Goal: Task Accomplishment & Management: Manage account settings

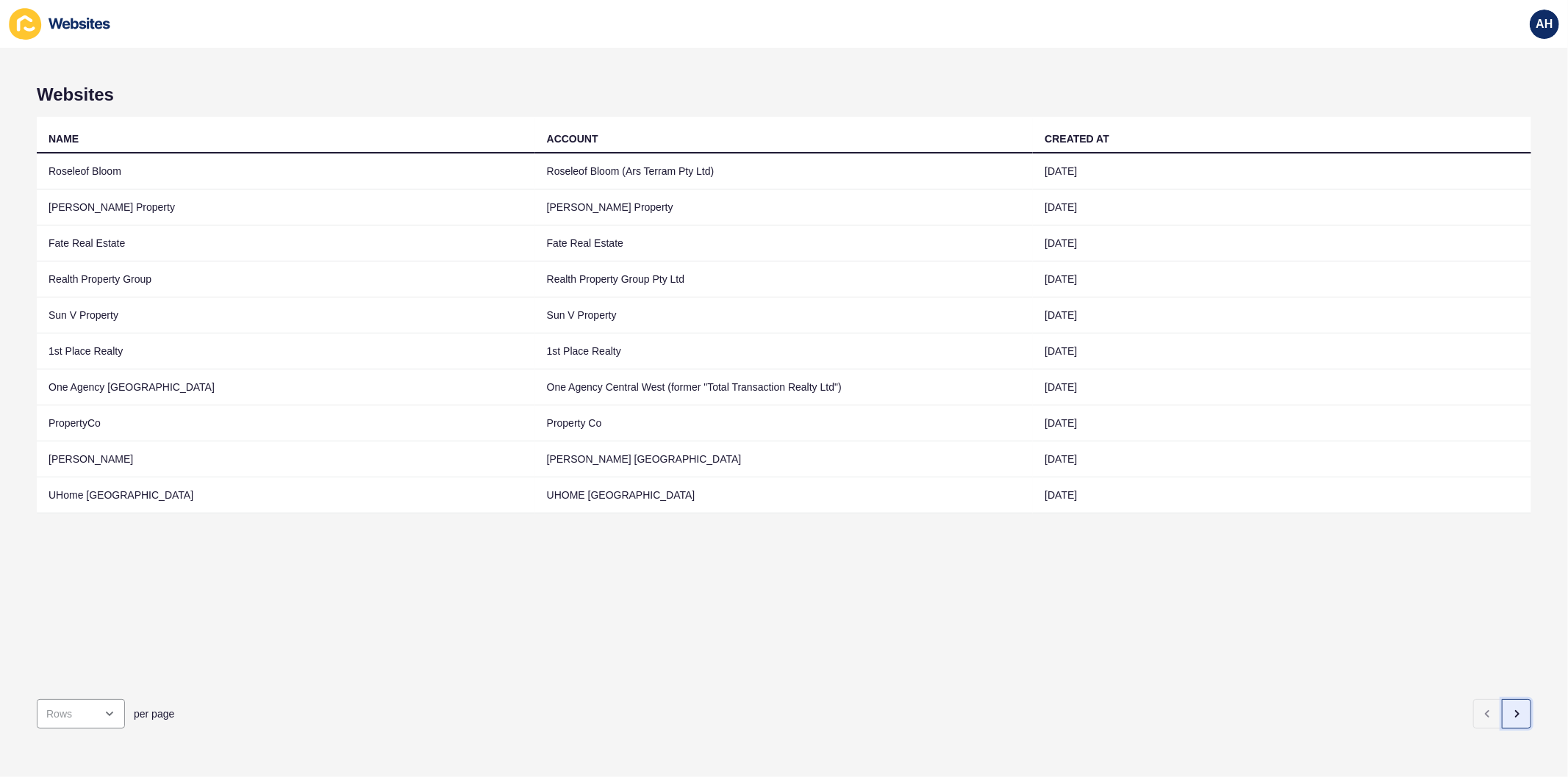
click at [1504, 709] on button "button" at bounding box center [1517, 714] width 30 height 30
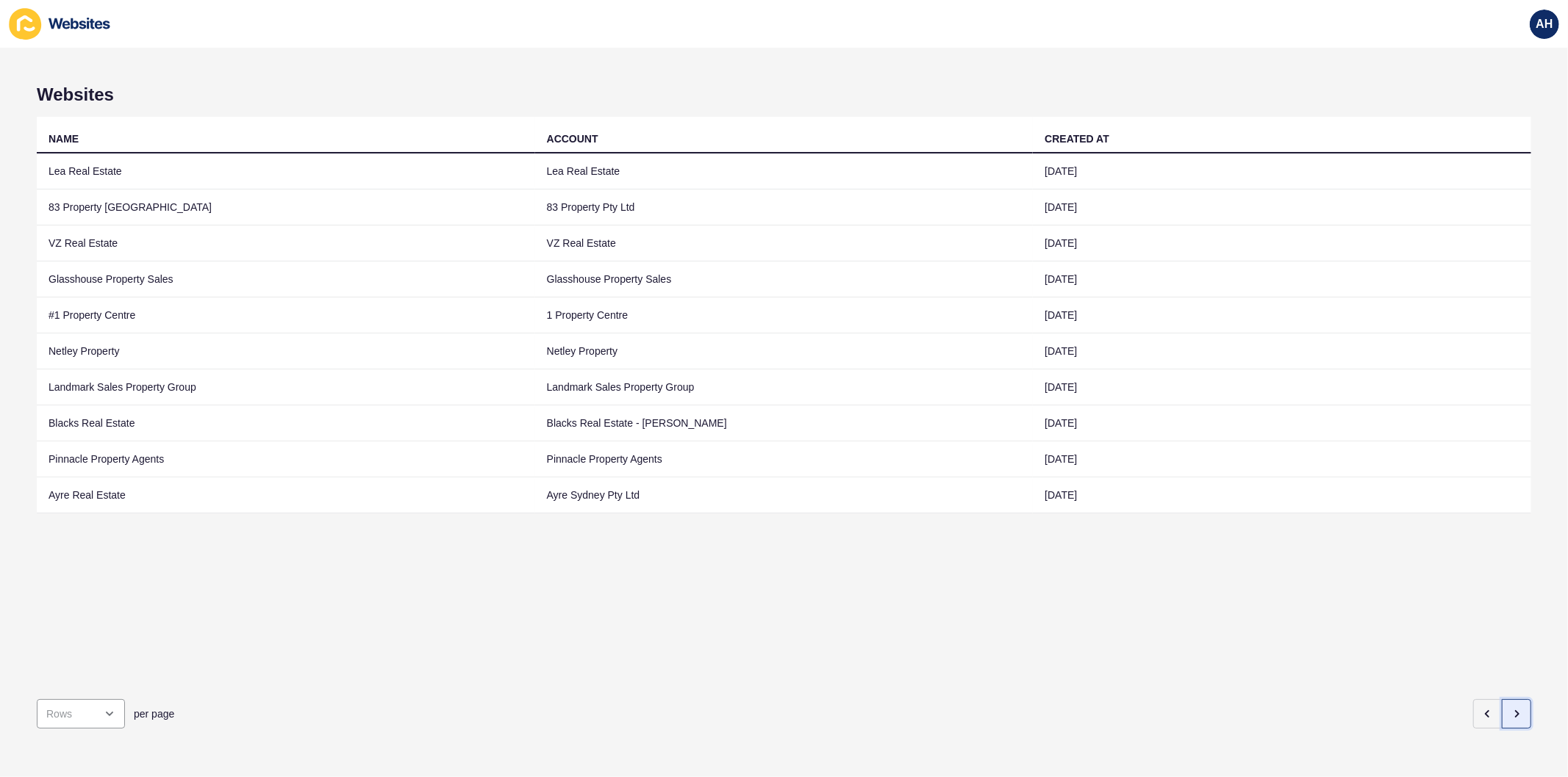
click at [1502, 709] on button "button" at bounding box center [1517, 714] width 30 height 30
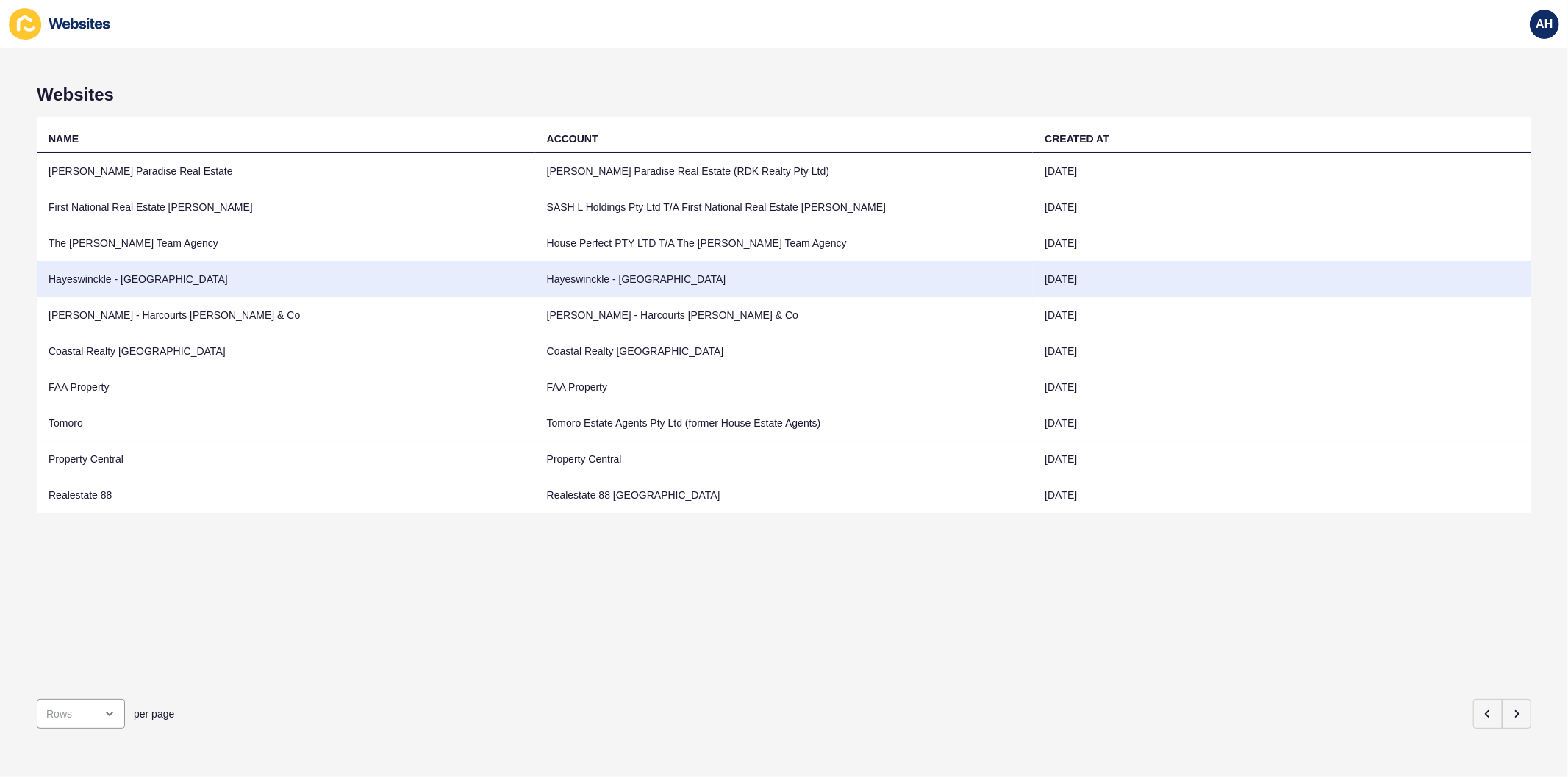
click at [507, 295] on td "Hayeswinckle - [GEOGRAPHIC_DATA]" at bounding box center [285, 280] width 498 height 36
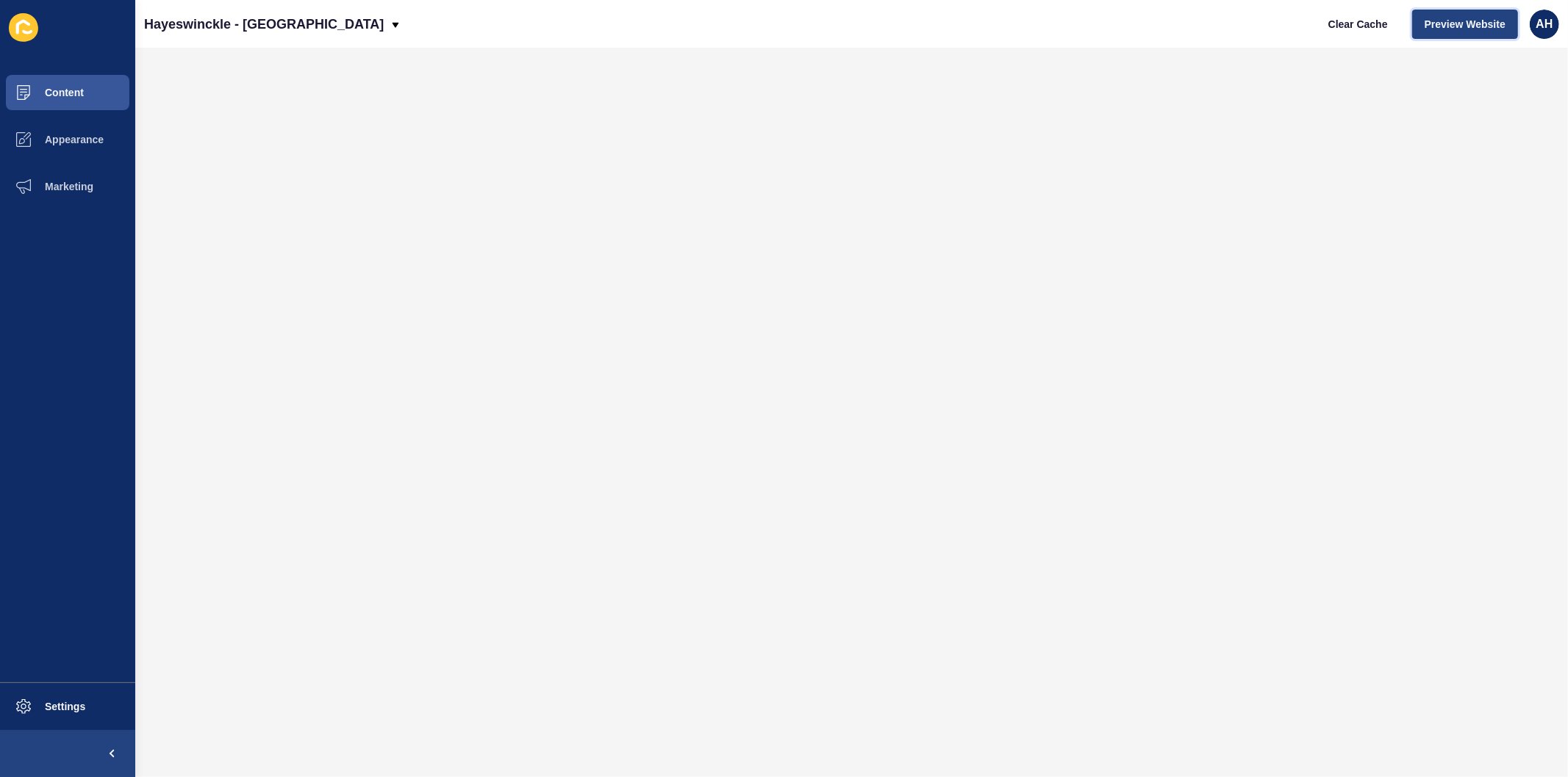
click at [1461, 25] on span "Preview Website" at bounding box center [1465, 24] width 81 height 15
click at [1412, 10] on button "Preview Website" at bounding box center [1465, 25] width 106 height 30
click at [50, 140] on span "Appearance" at bounding box center [50, 140] width 106 height 12
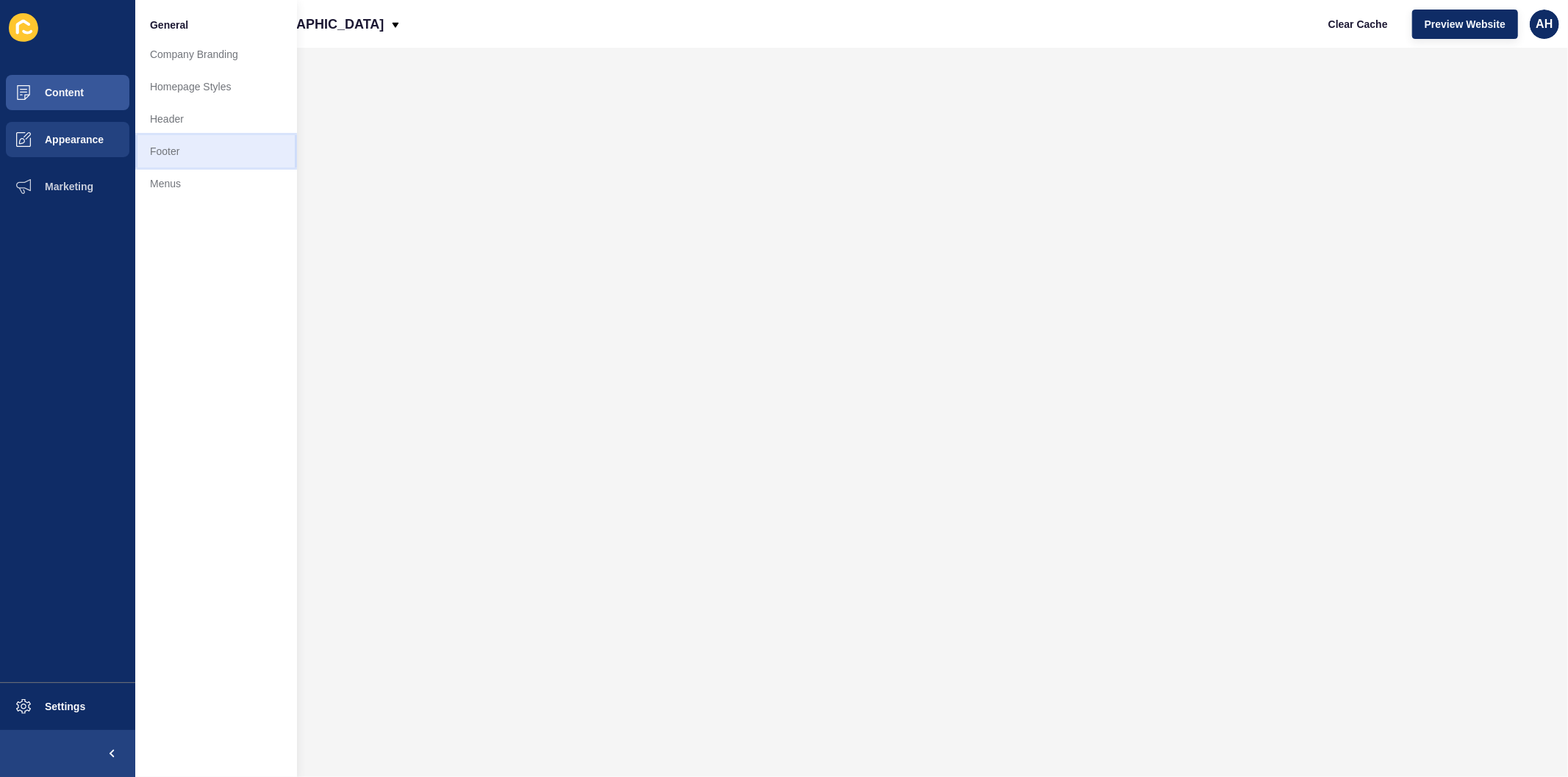
click at [192, 151] on link "Footer" at bounding box center [216, 151] width 162 height 32
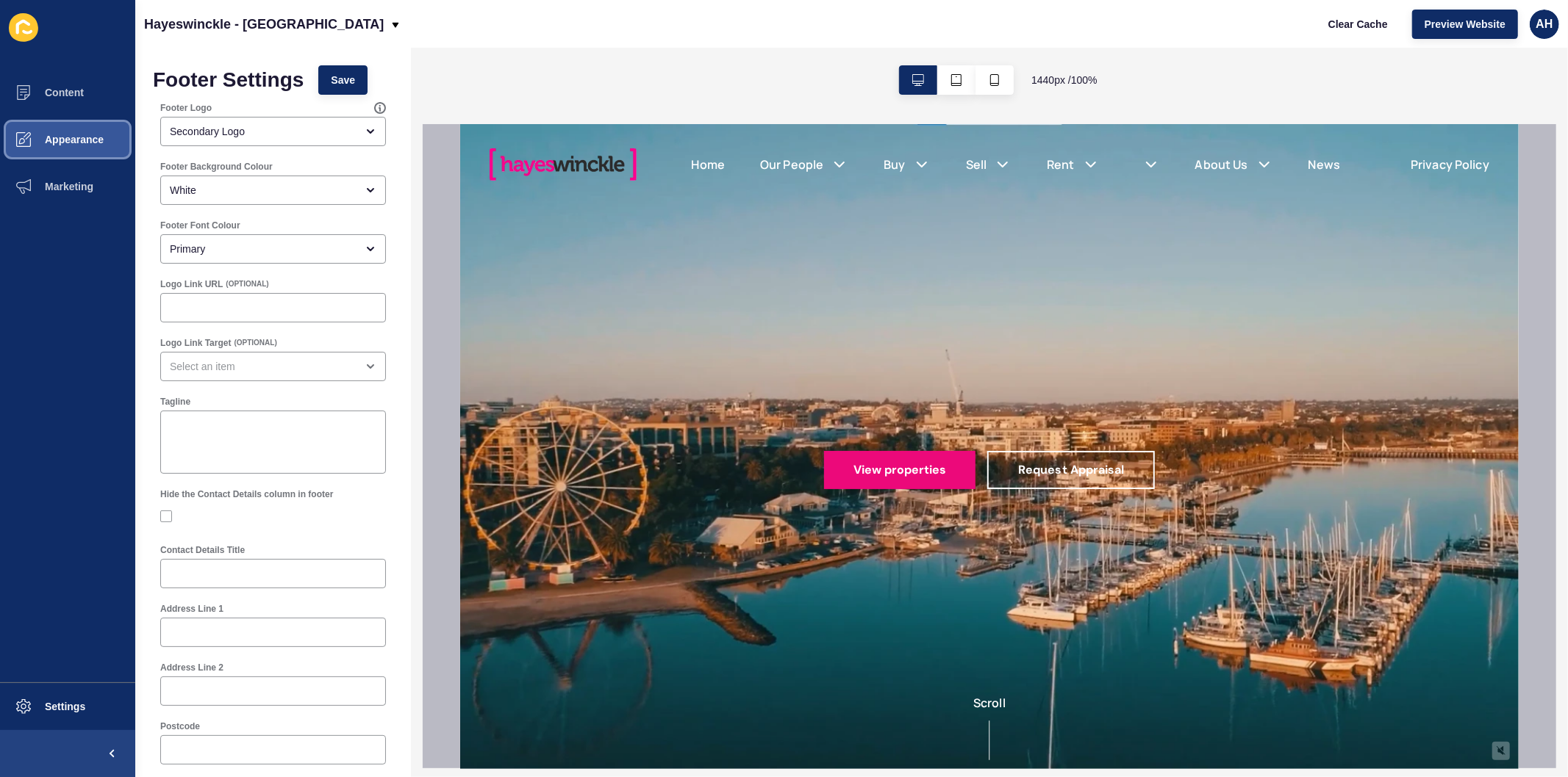
click at [90, 126] on button "Appearance" at bounding box center [68, 140] width 135 height 47
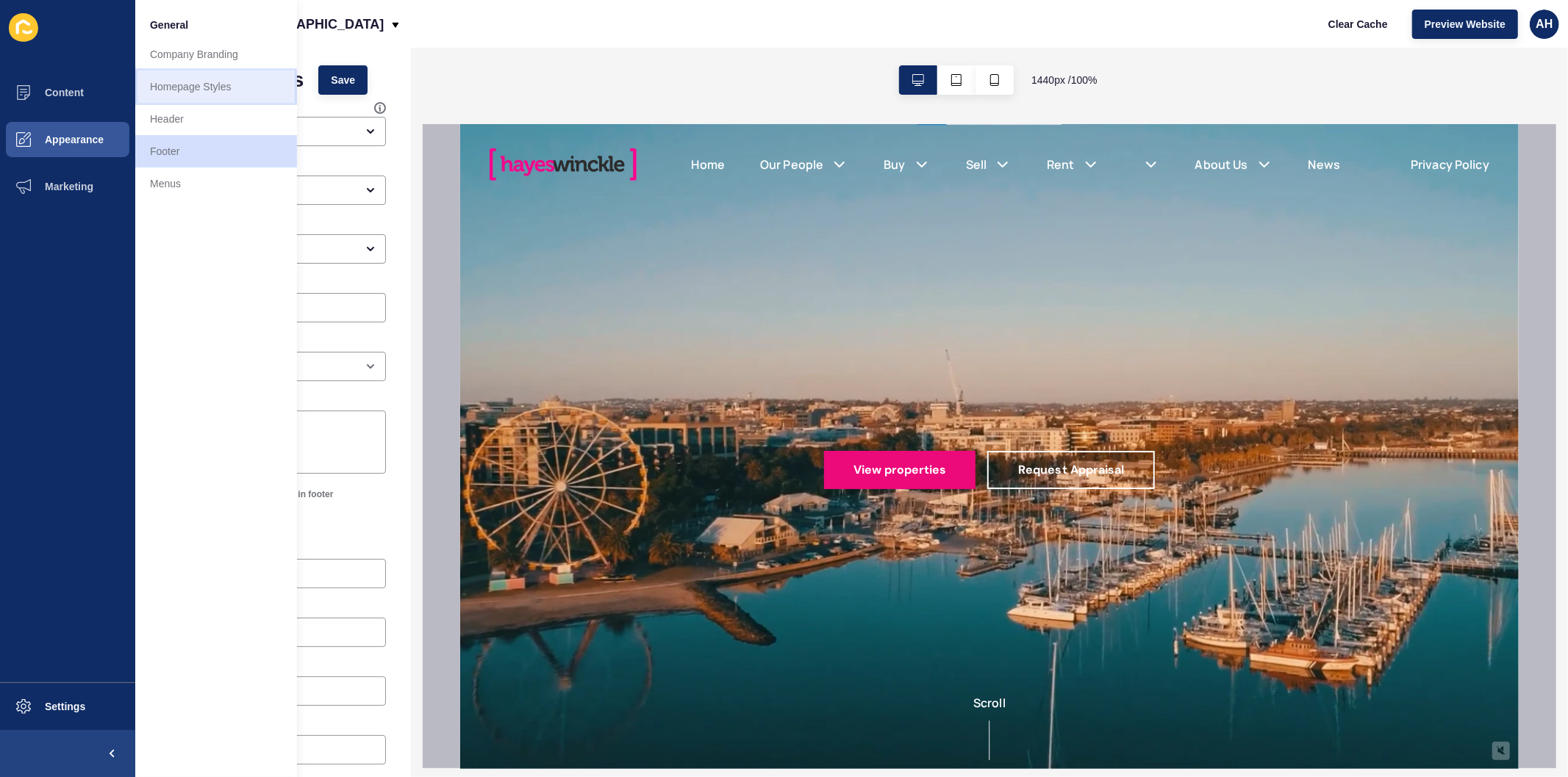
click at [209, 77] on link "Homepage Styles" at bounding box center [216, 86] width 162 height 32
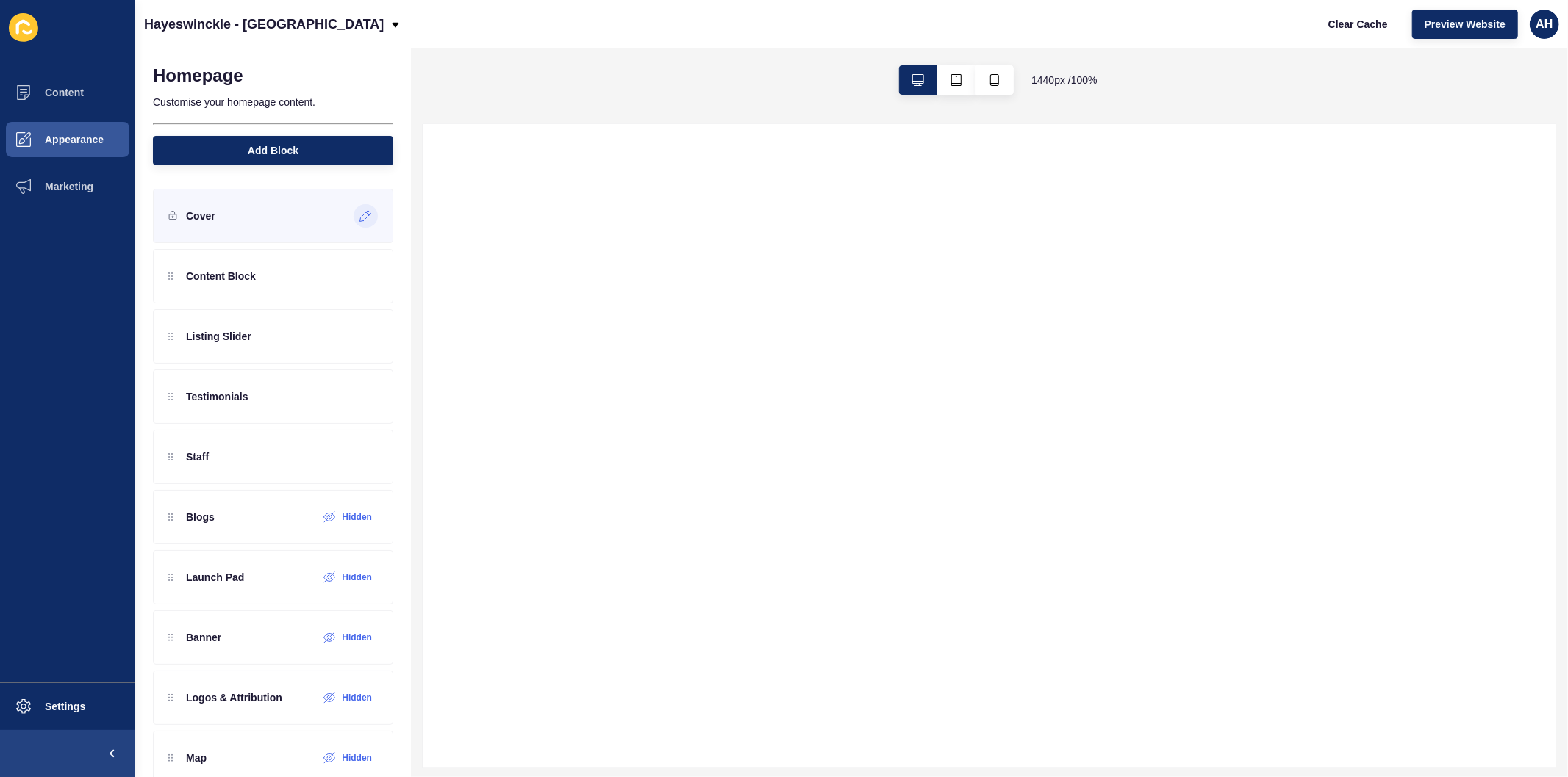
click at [360, 211] on icon at bounding box center [365, 216] width 11 height 11
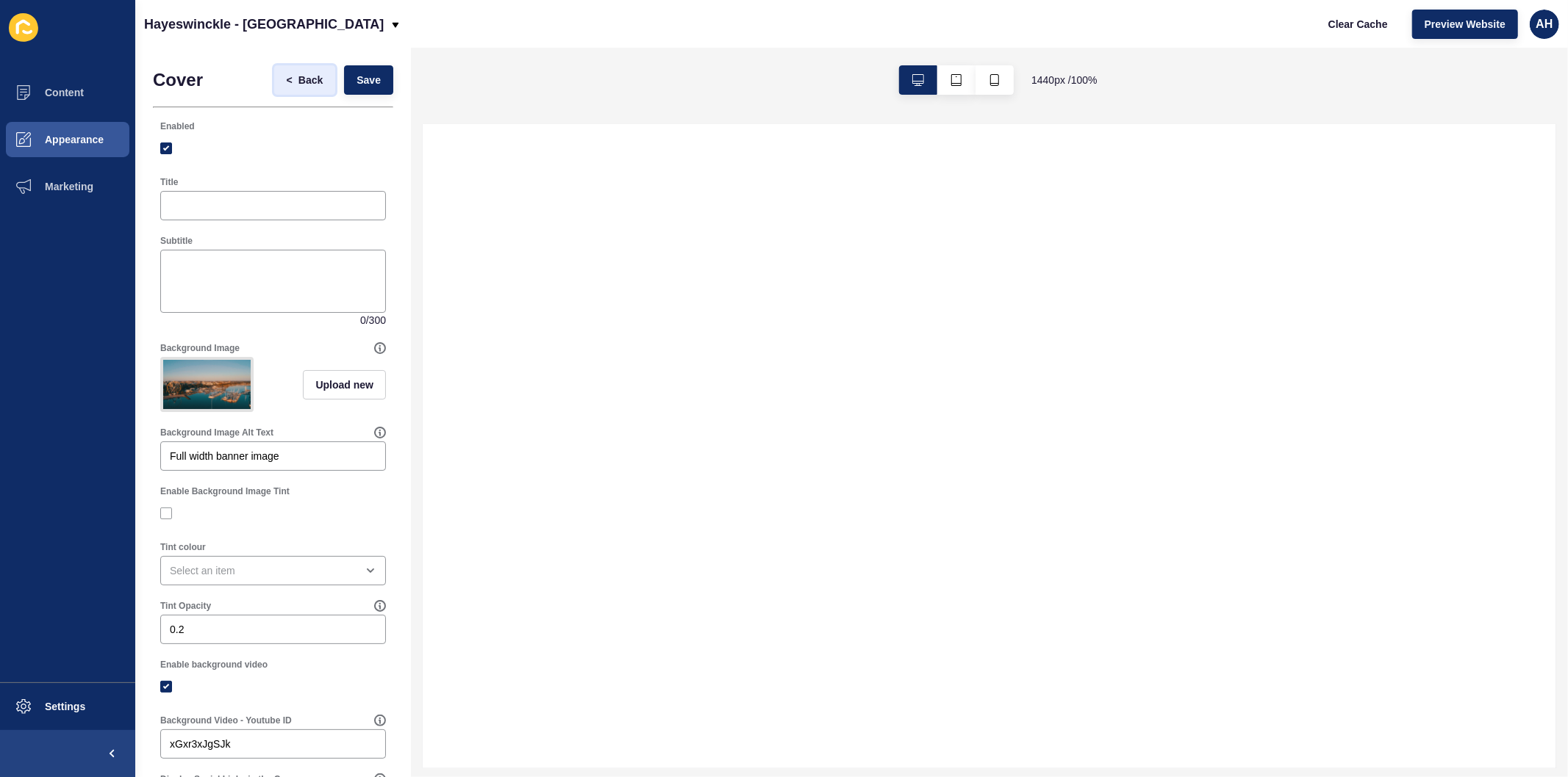
click at [298, 79] on span "Back" at bounding box center [310, 80] width 24 height 15
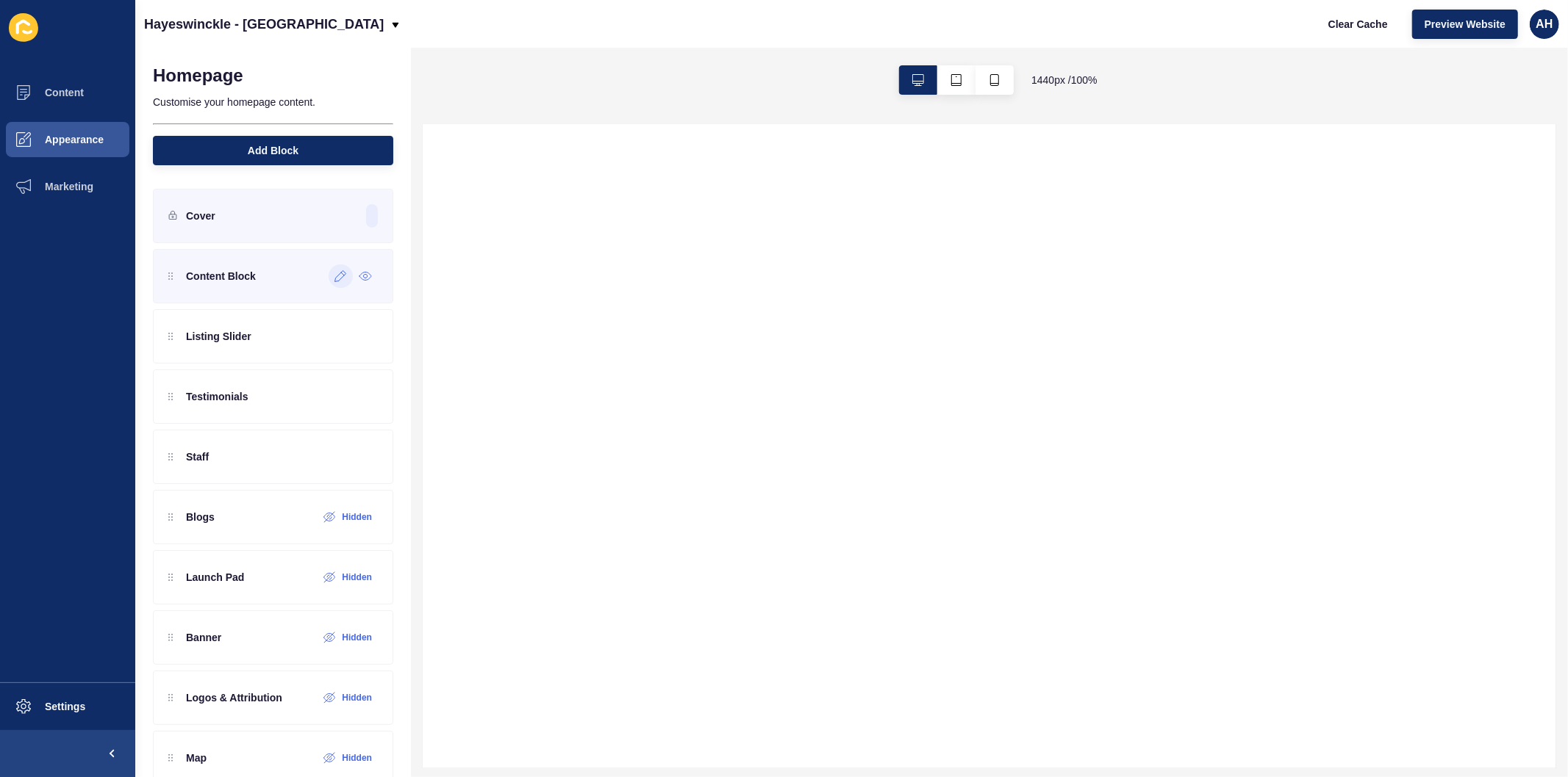
click at [335, 274] on icon at bounding box center [340, 276] width 12 height 12
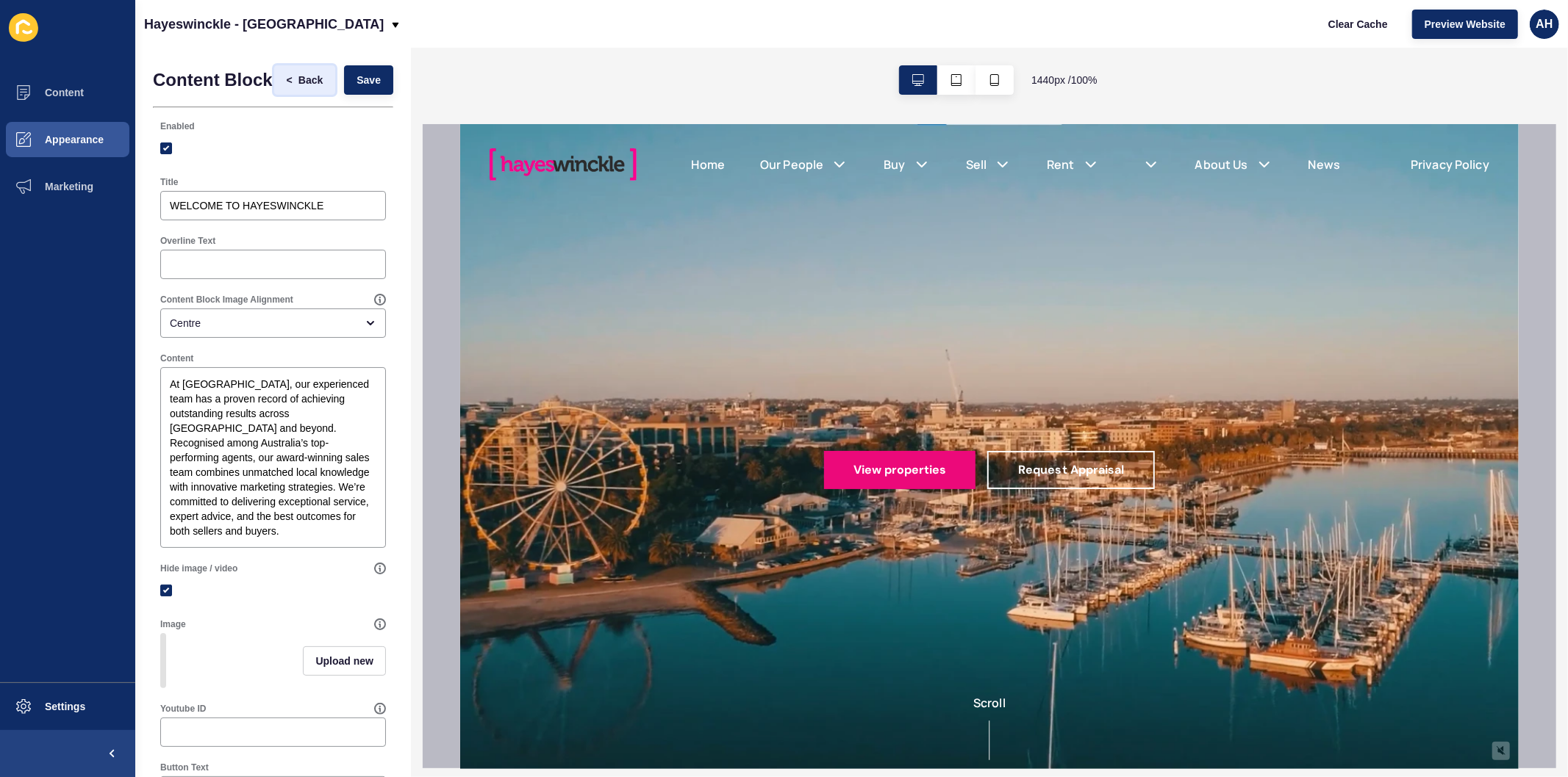
click at [287, 83] on span "<" at bounding box center [292, 80] width 12 height 15
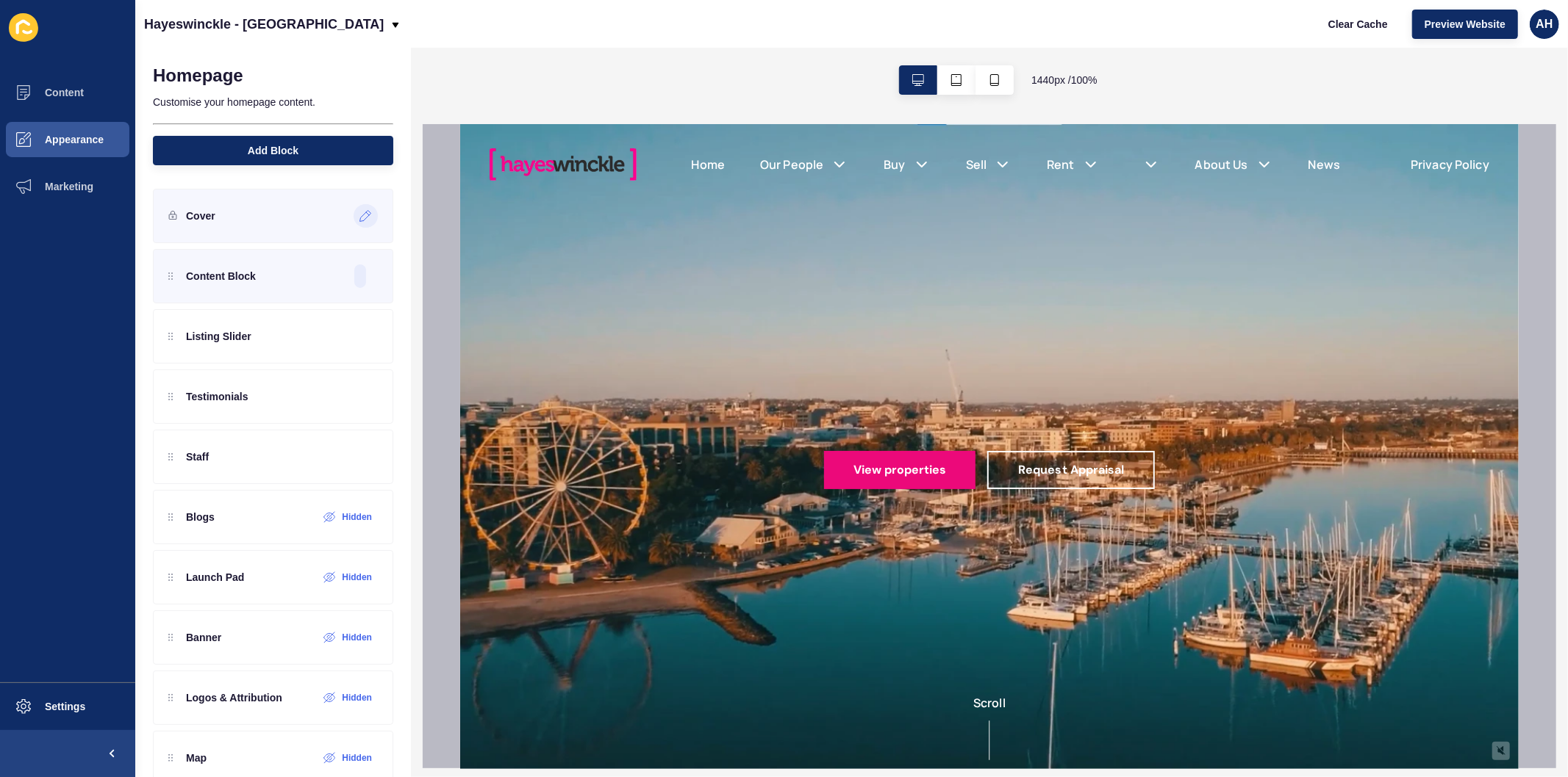
click at [359, 211] on icon at bounding box center [365, 216] width 12 height 12
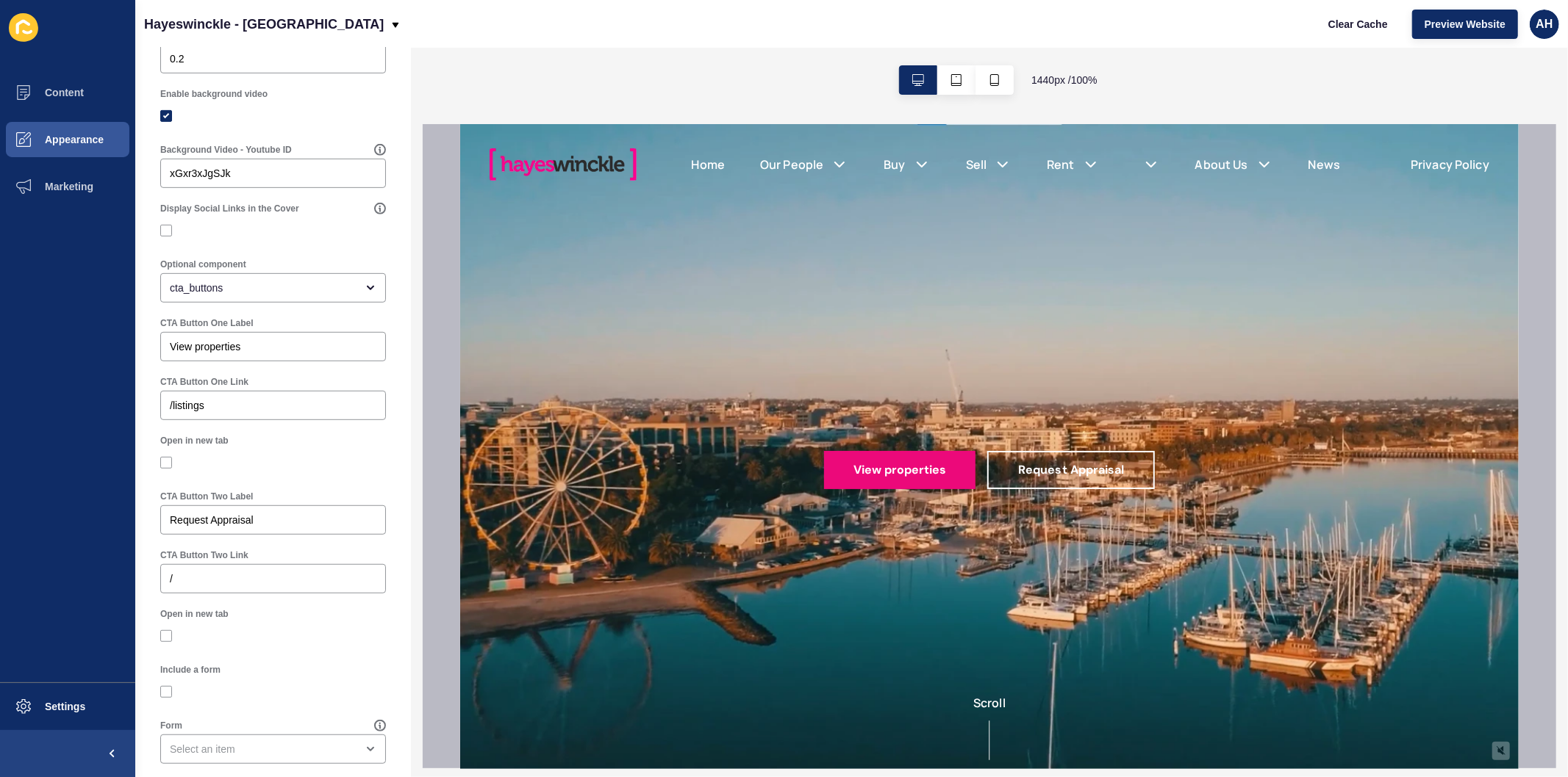
scroll to position [609, 0]
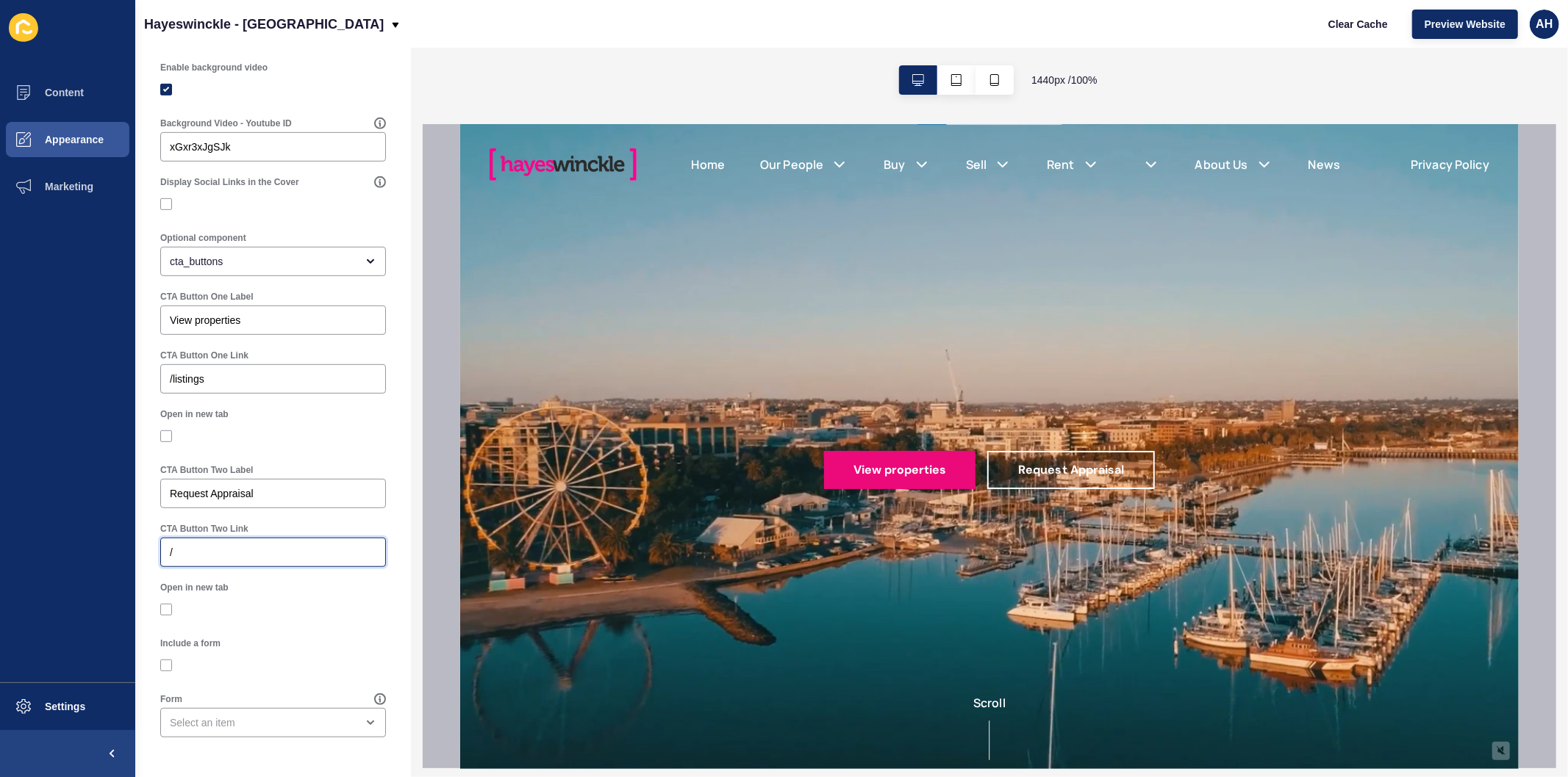
click at [318, 557] on input "/" at bounding box center [273, 552] width 207 height 15
paste input "[URL][DOMAIN_NAME]"
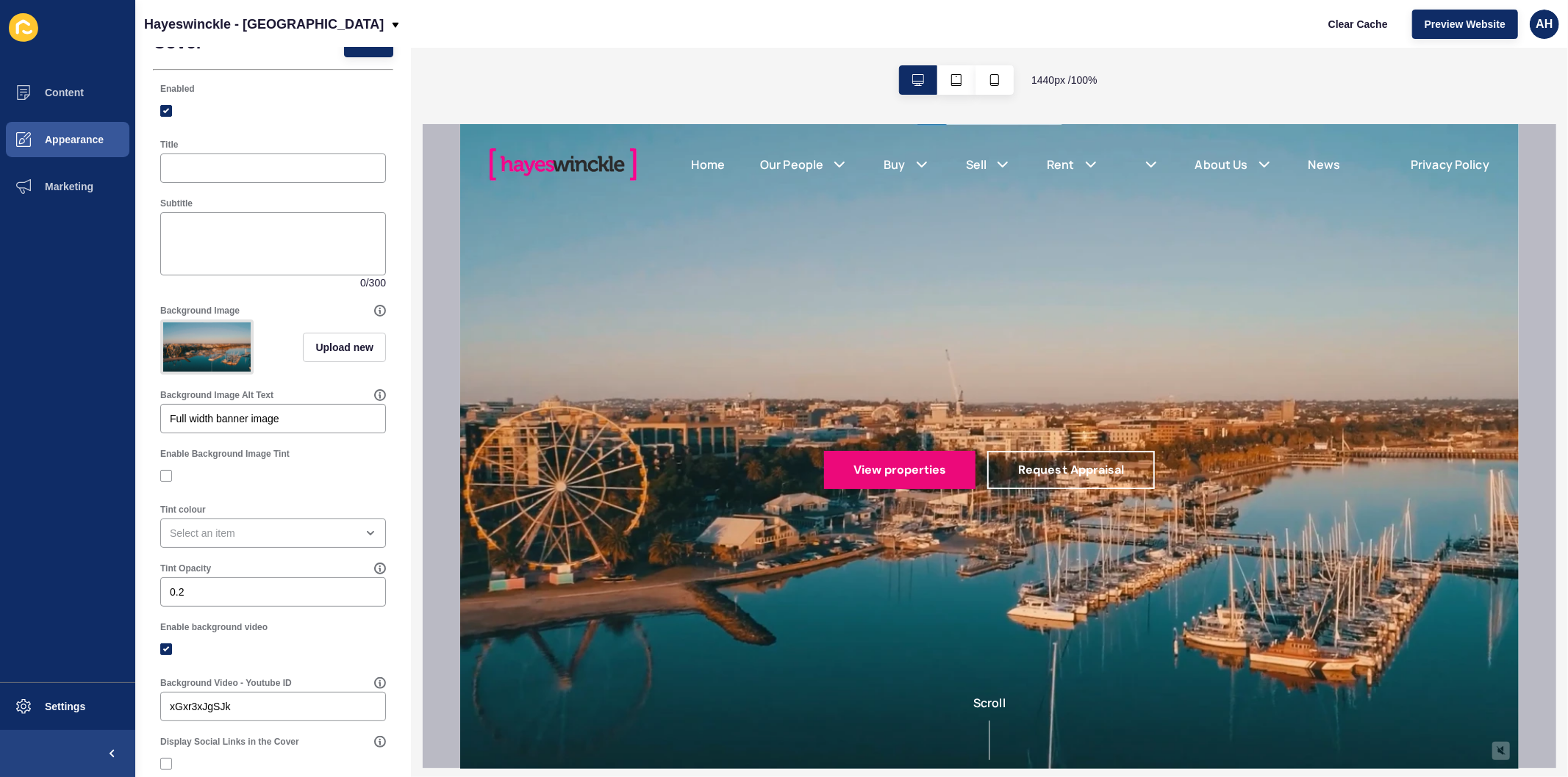
scroll to position [0, 0]
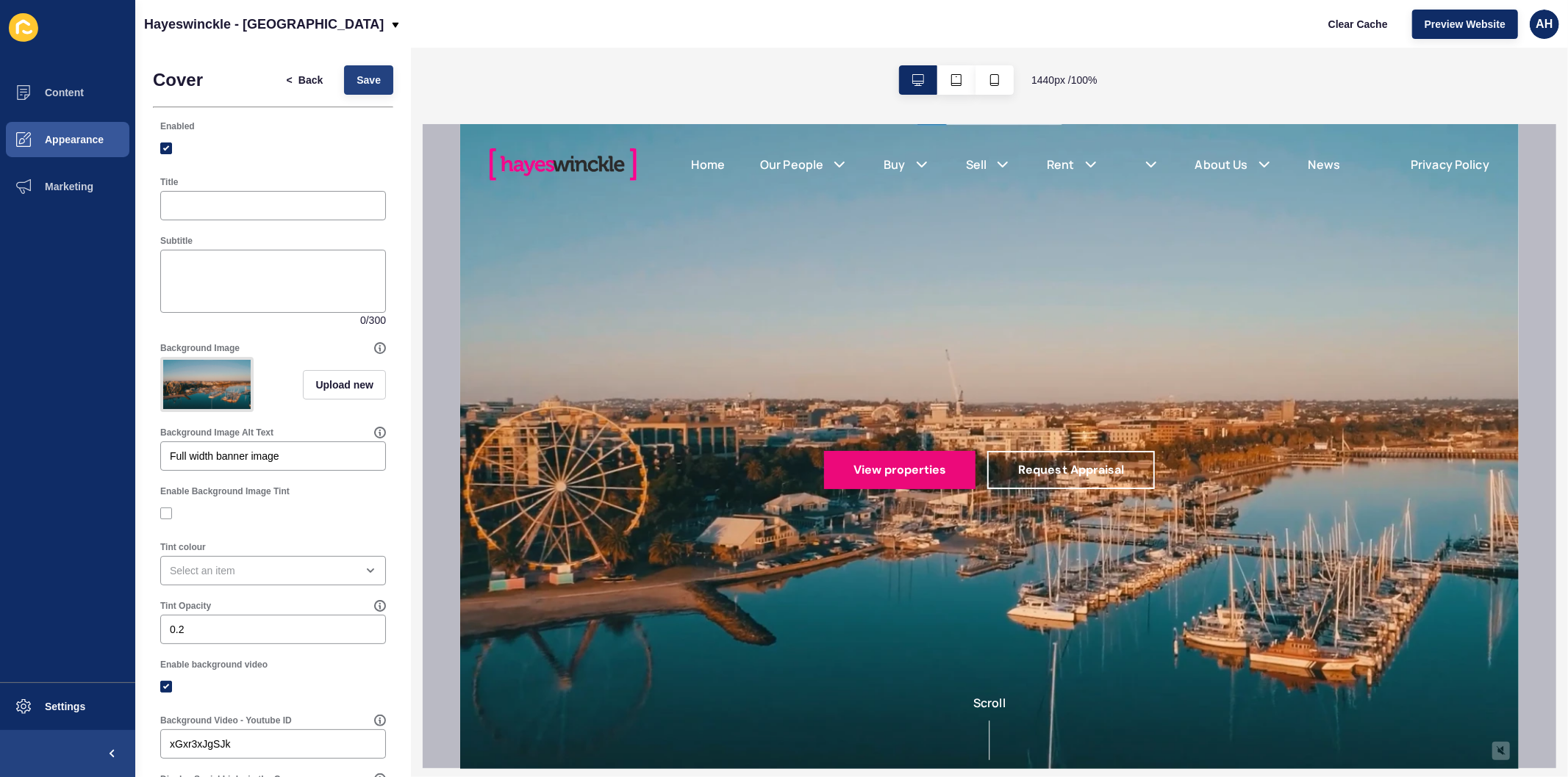
type input "[URL][DOMAIN_NAME]"
click at [356, 87] on span "Save" at bounding box center [368, 80] width 24 height 15
click at [51, 87] on span "Content" at bounding box center [40, 92] width 86 height 12
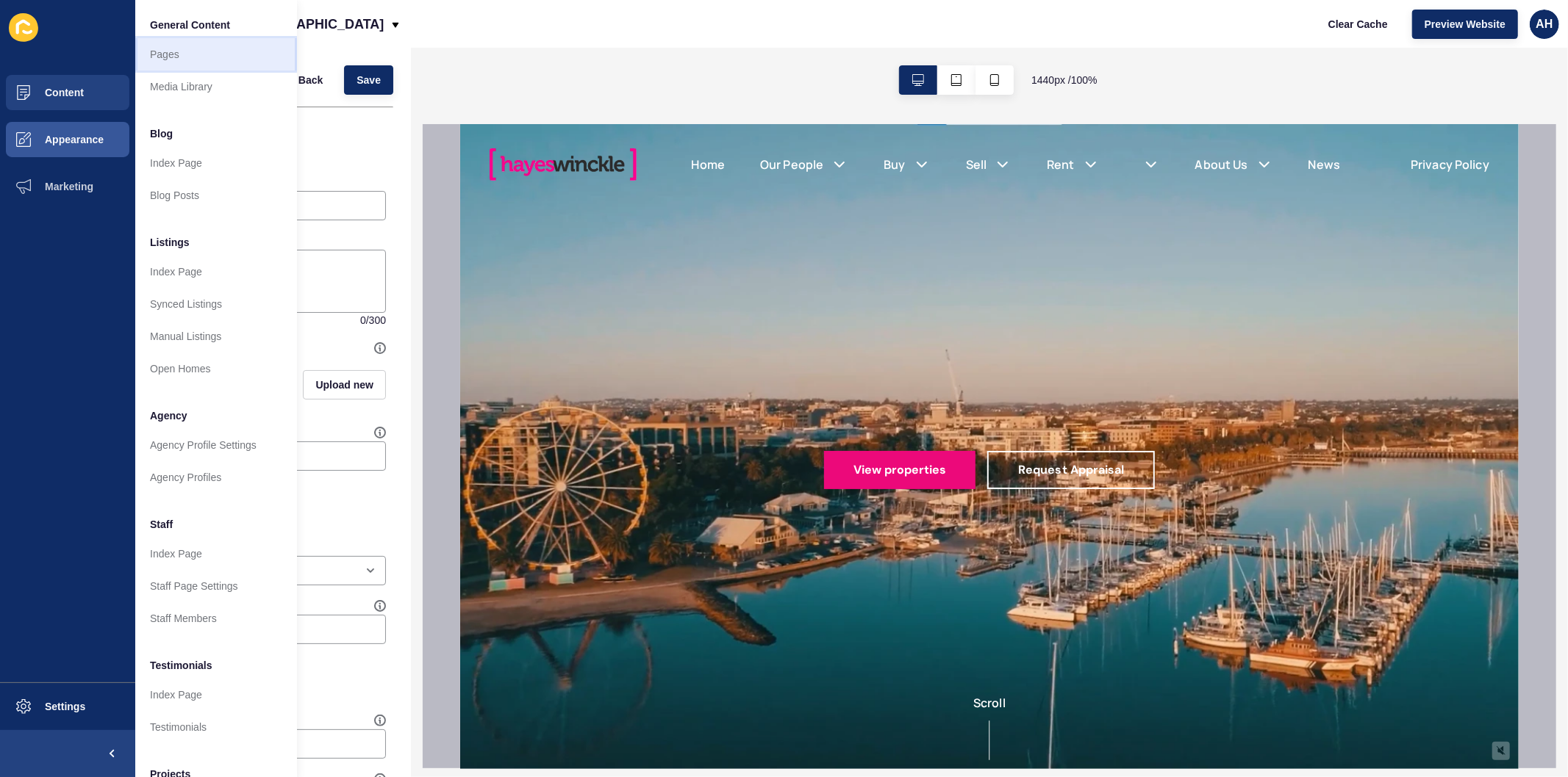
click at [177, 46] on link "Pages" at bounding box center [216, 54] width 162 height 32
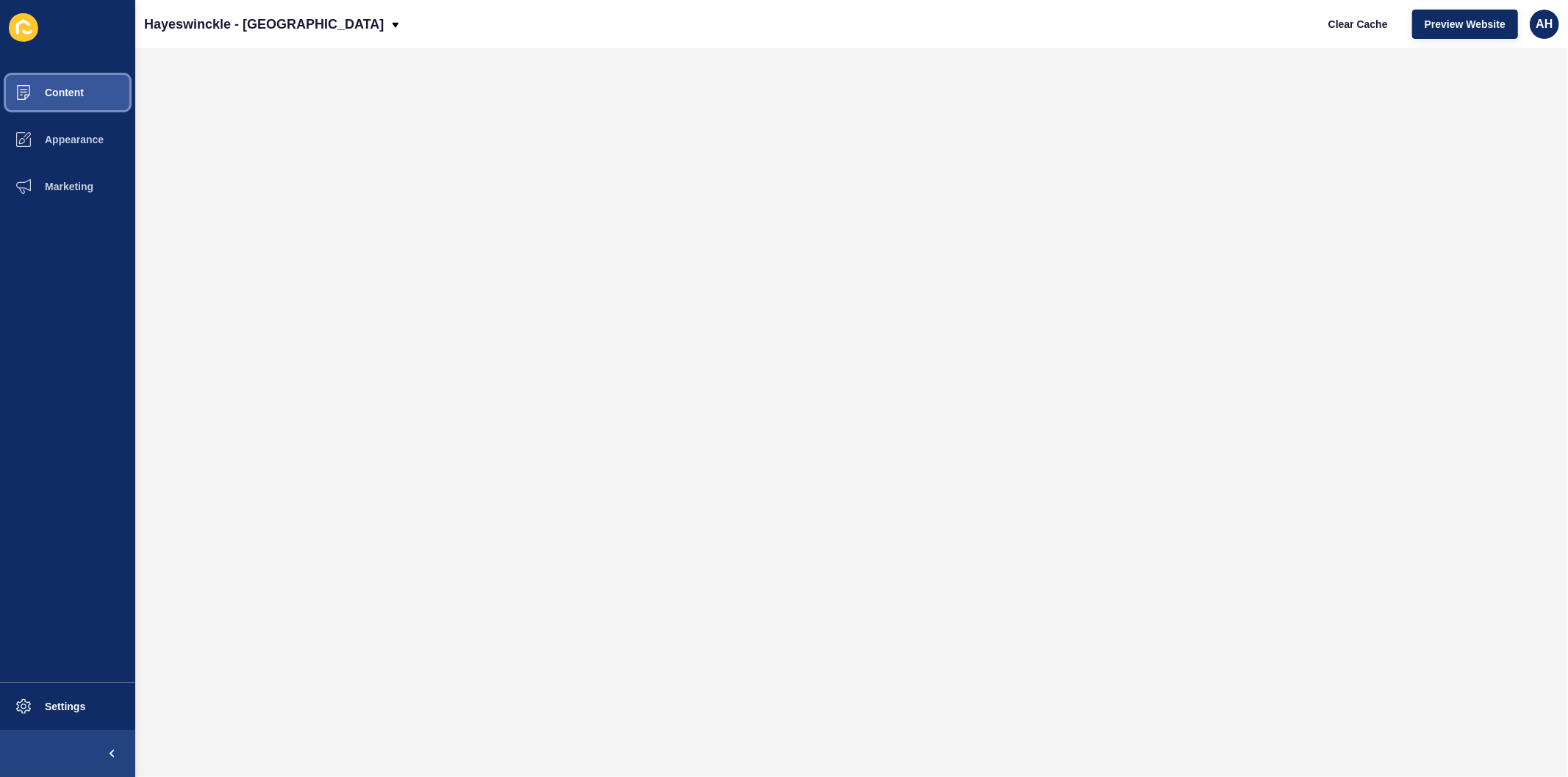
click at [63, 78] on button "Content" at bounding box center [68, 92] width 135 height 47
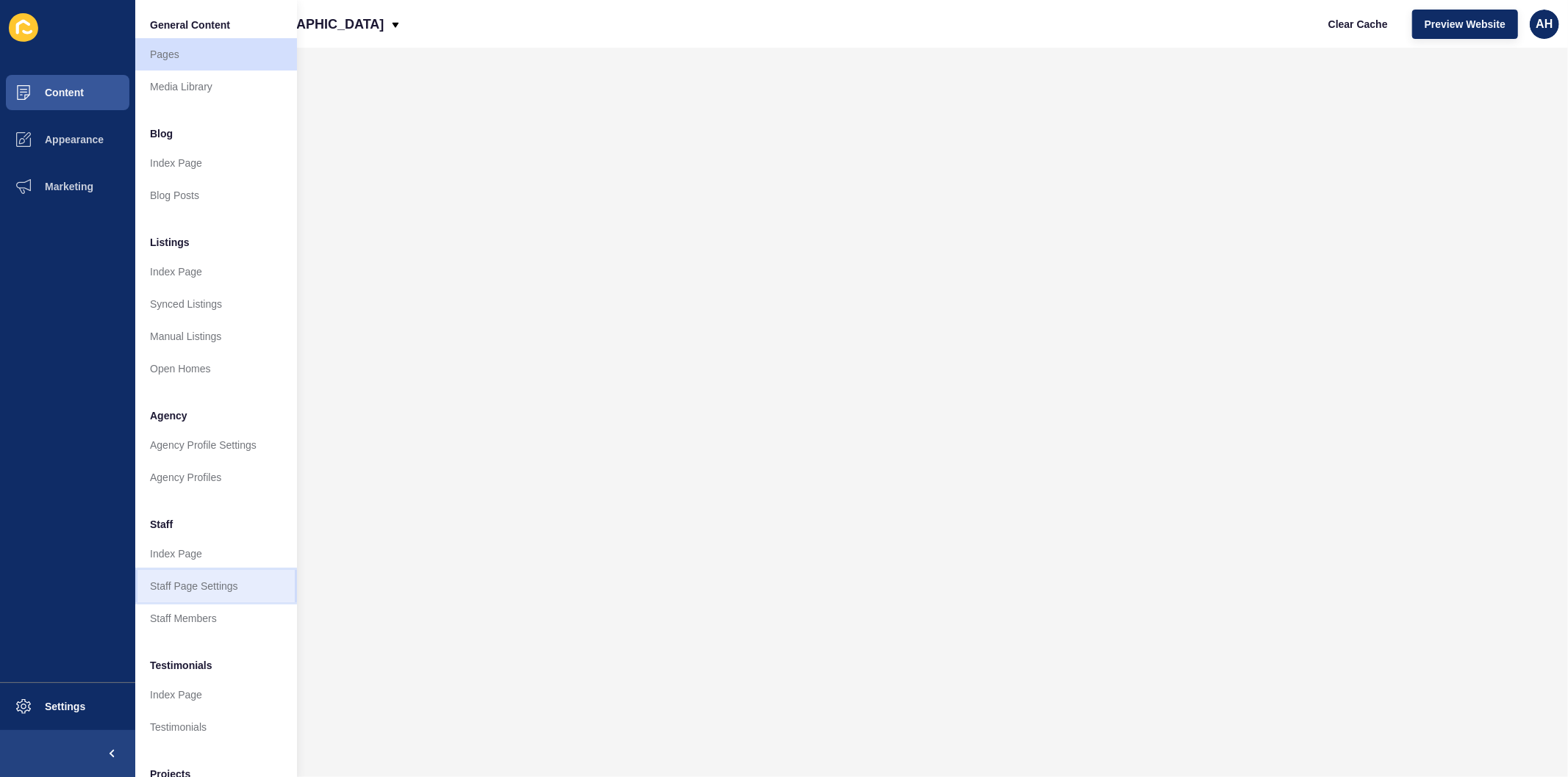
click at [171, 599] on link "Staff Page Settings" at bounding box center [216, 585] width 162 height 32
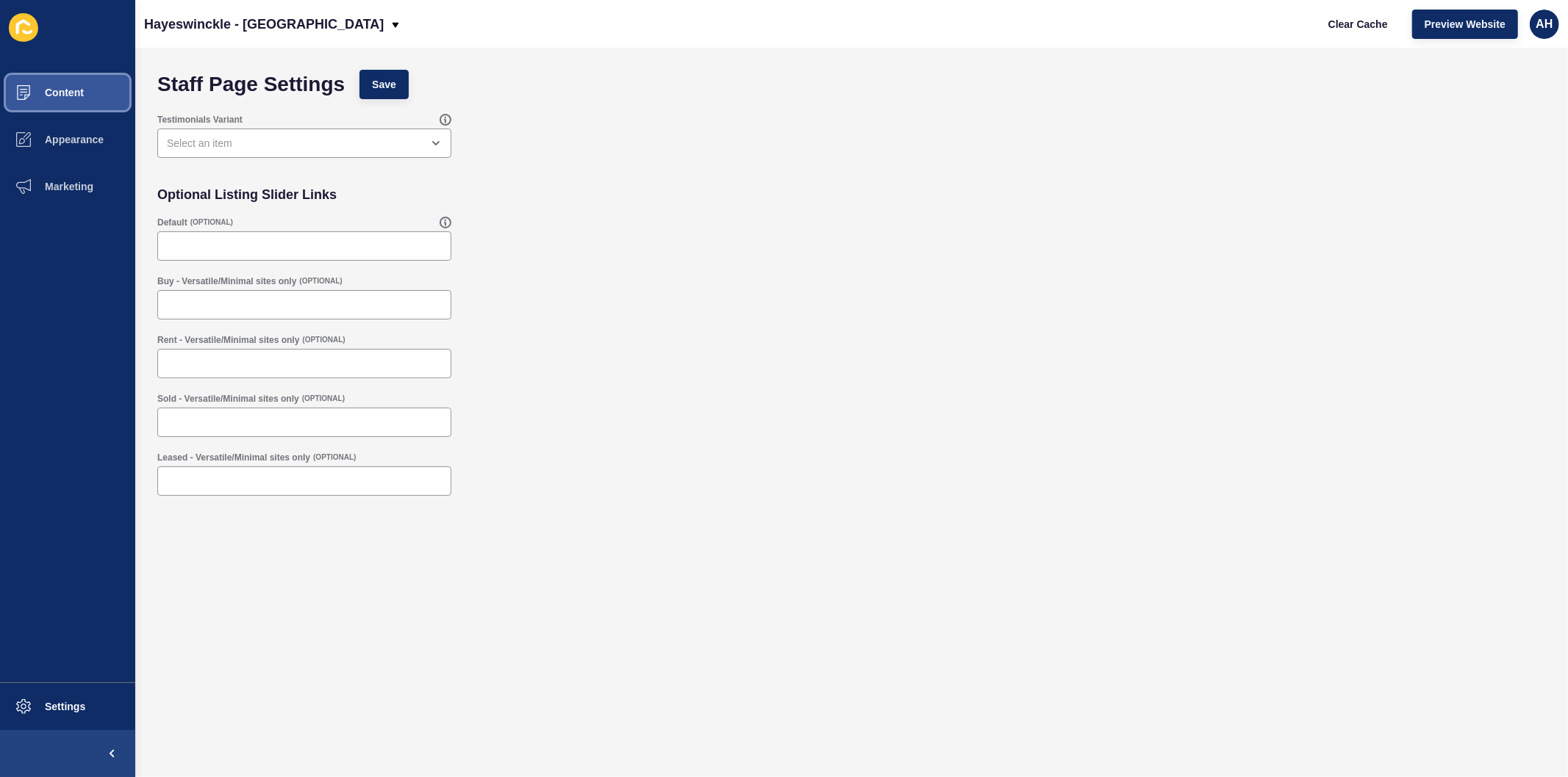
click at [71, 90] on span "Content" at bounding box center [40, 92] width 86 height 12
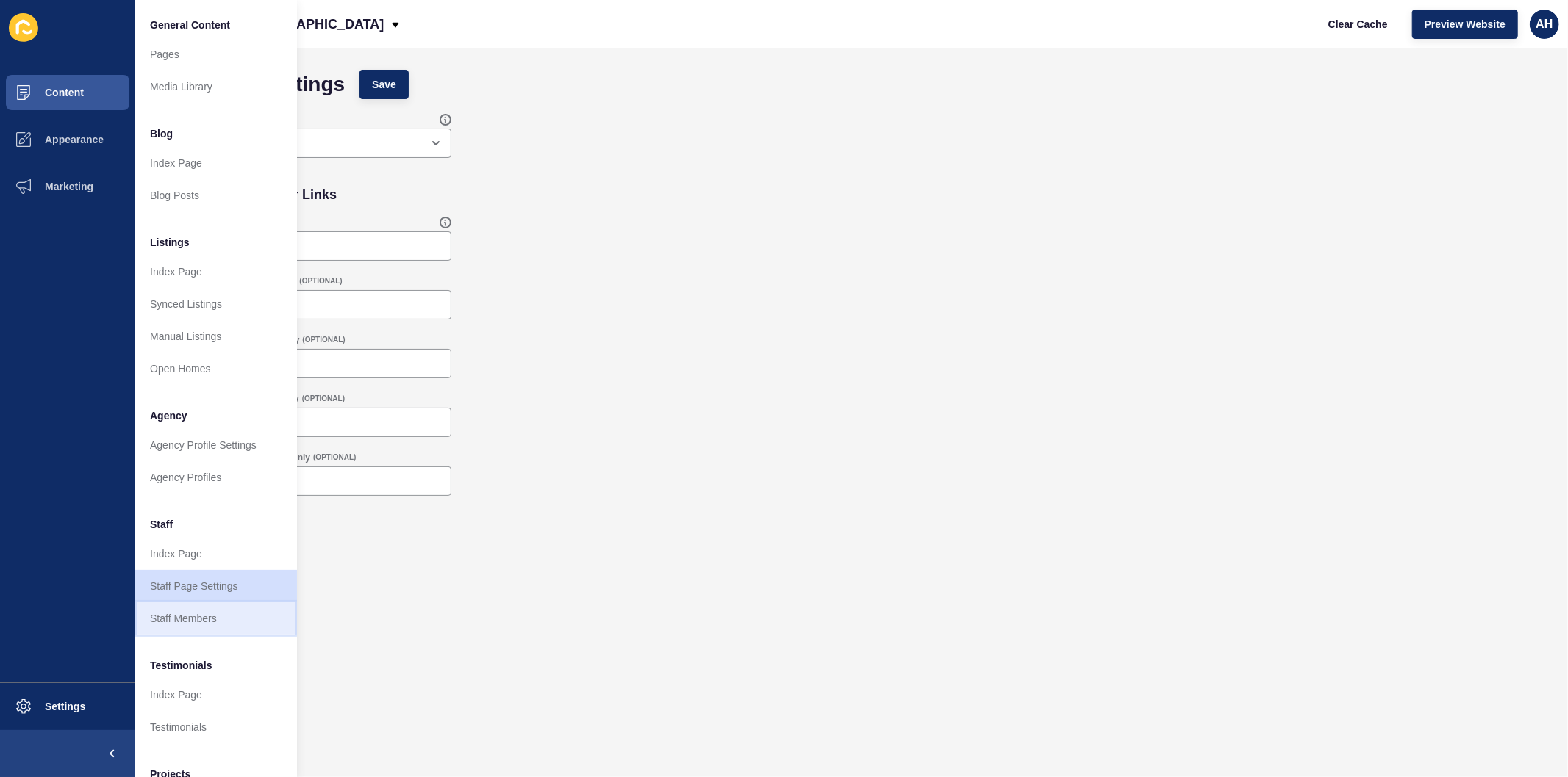
click at [193, 617] on link "Staff Members" at bounding box center [216, 618] width 162 height 32
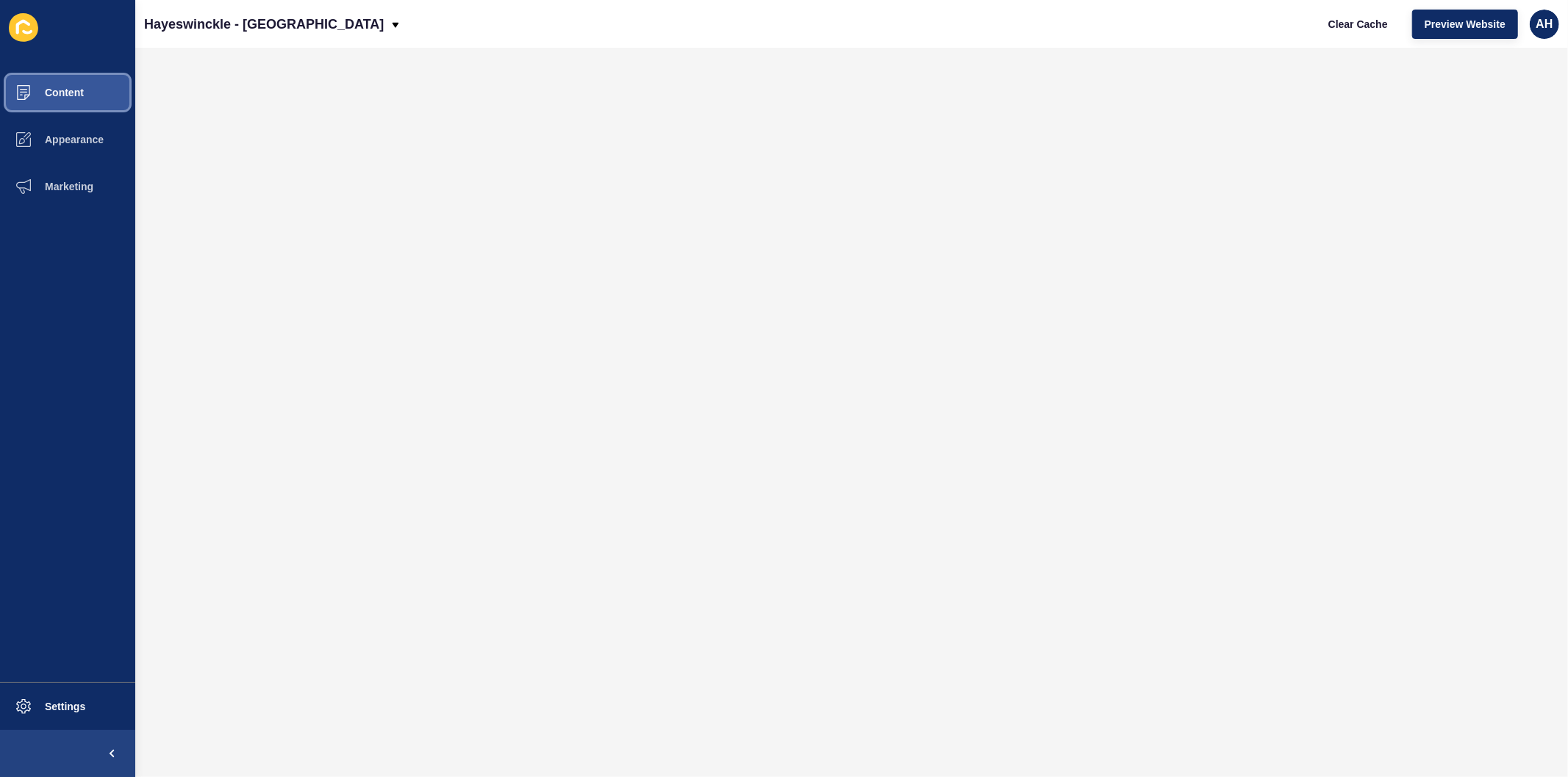
click at [72, 88] on span "Content" at bounding box center [40, 92] width 86 height 12
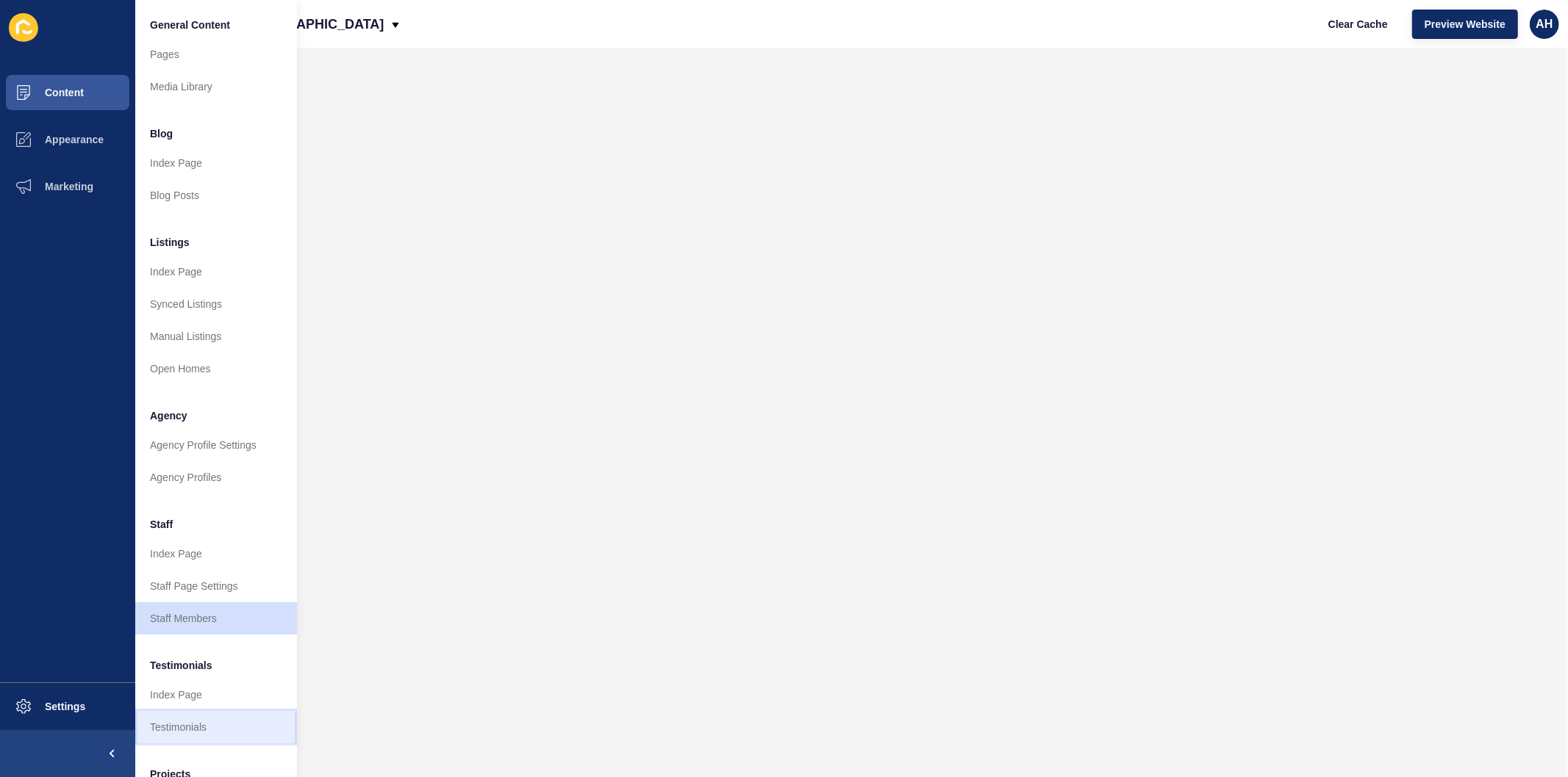
click at [170, 718] on link "Testimonials" at bounding box center [216, 727] width 162 height 32
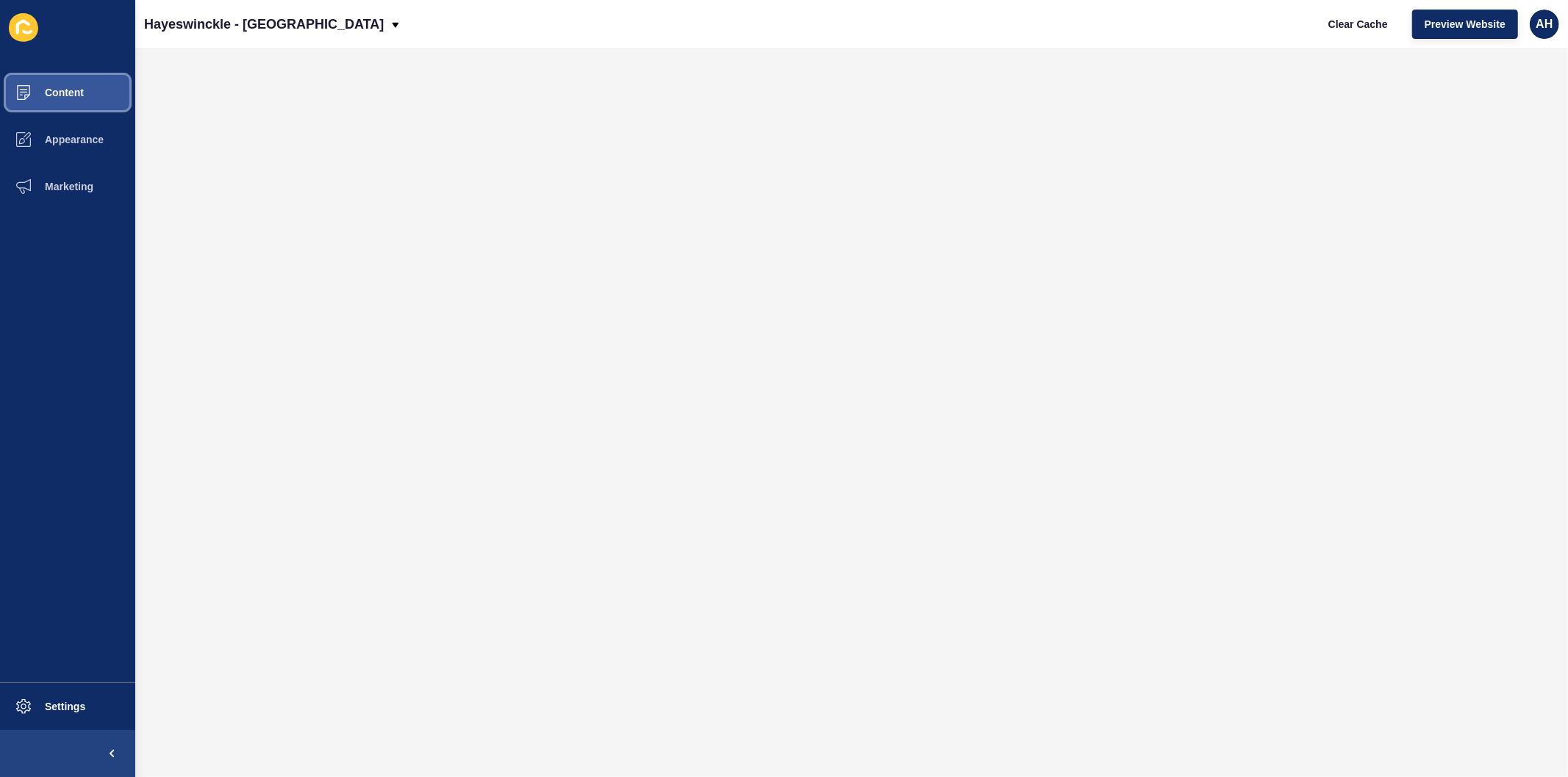
click at [42, 97] on span "Content" at bounding box center [40, 92] width 86 height 12
click at [70, 85] on button "Content" at bounding box center [68, 92] width 135 height 47
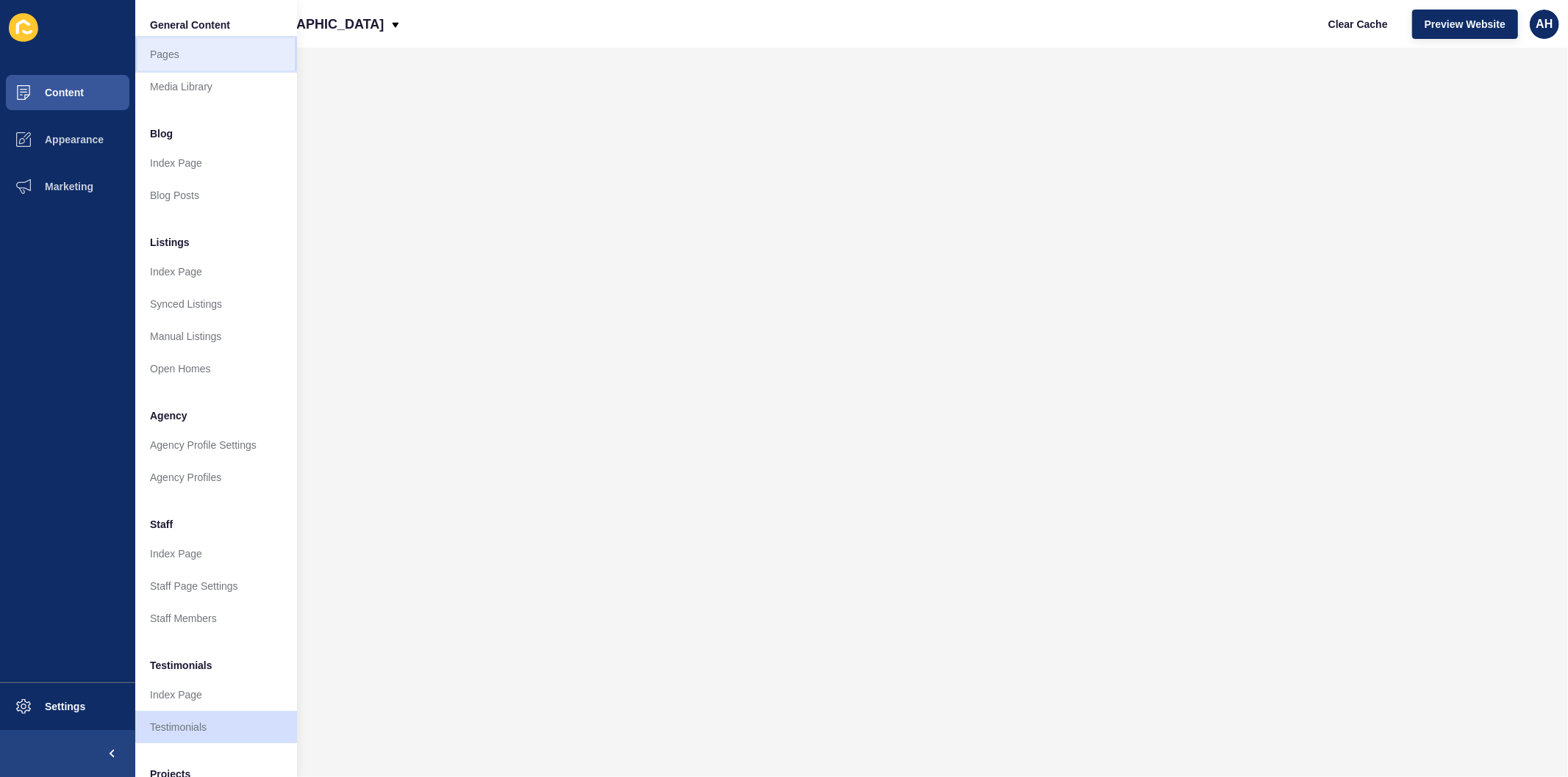
click at [150, 50] on link "Pages" at bounding box center [216, 54] width 162 height 32
